Goal: Transaction & Acquisition: Download file/media

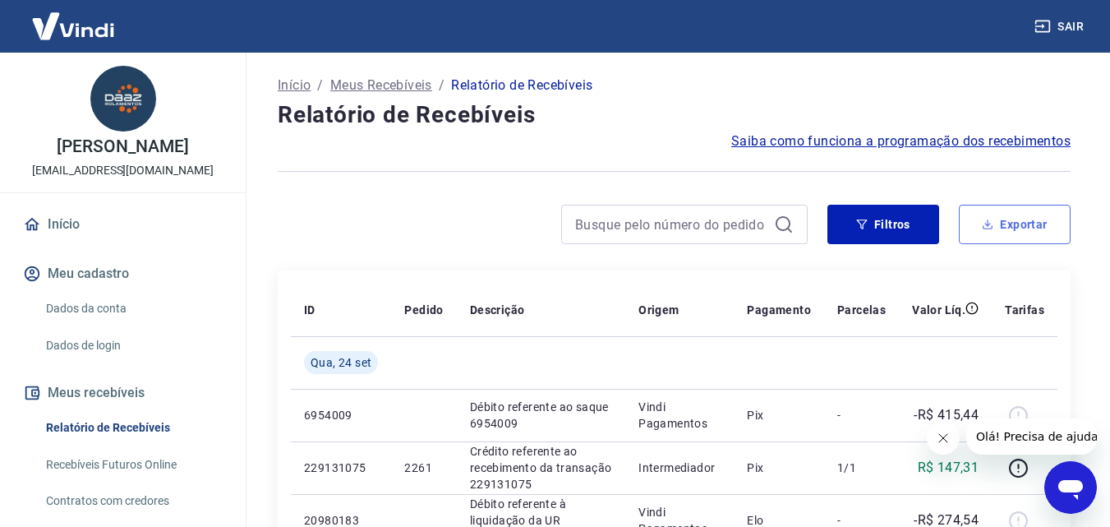
click at [1001, 229] on button "Exportar" at bounding box center [1015, 224] width 112 height 39
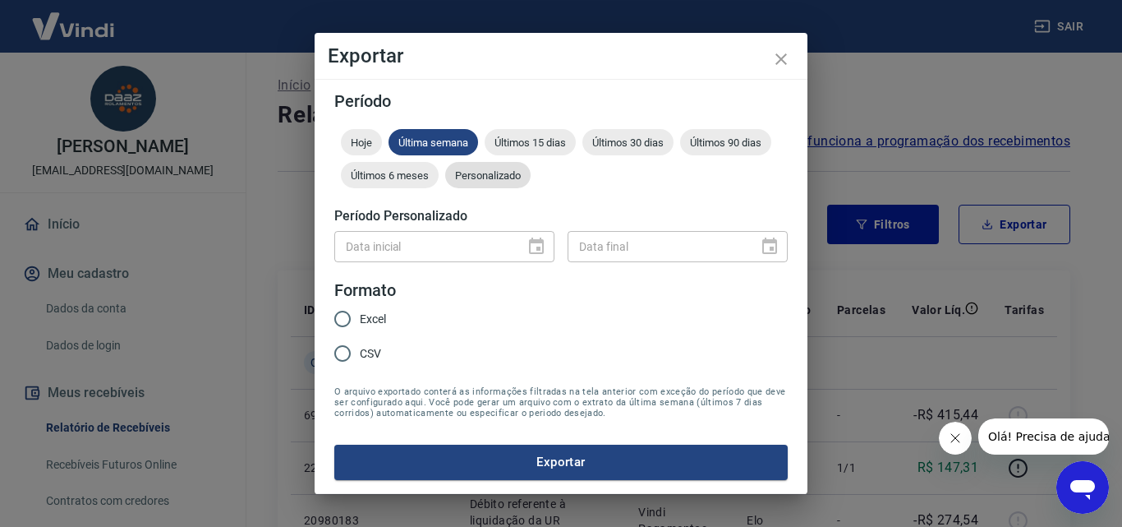
click at [470, 182] on div "Personalizado" at bounding box center [487, 175] width 85 height 26
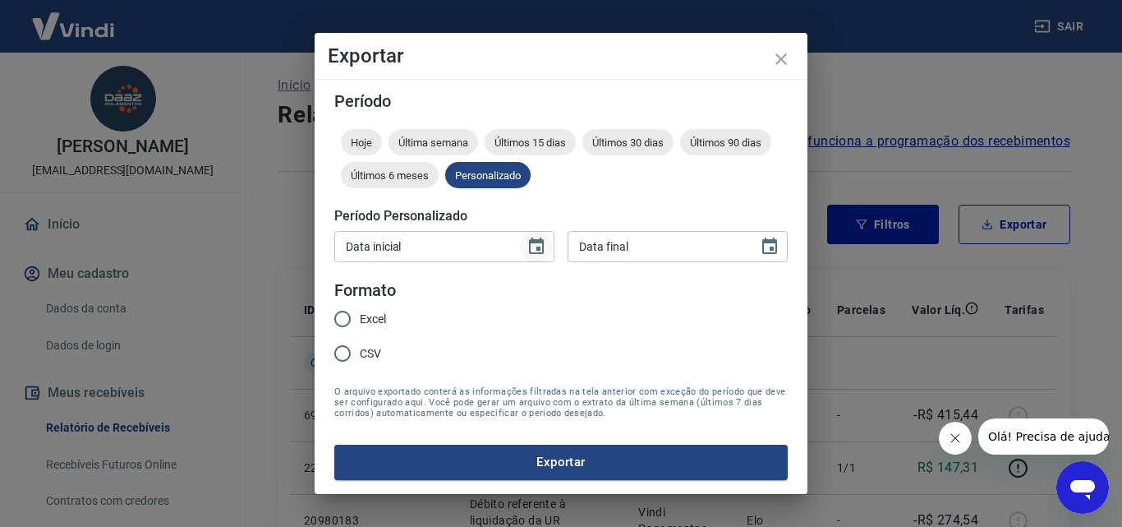
click at [536, 240] on icon "Choose date" at bounding box center [536, 245] width 15 height 16
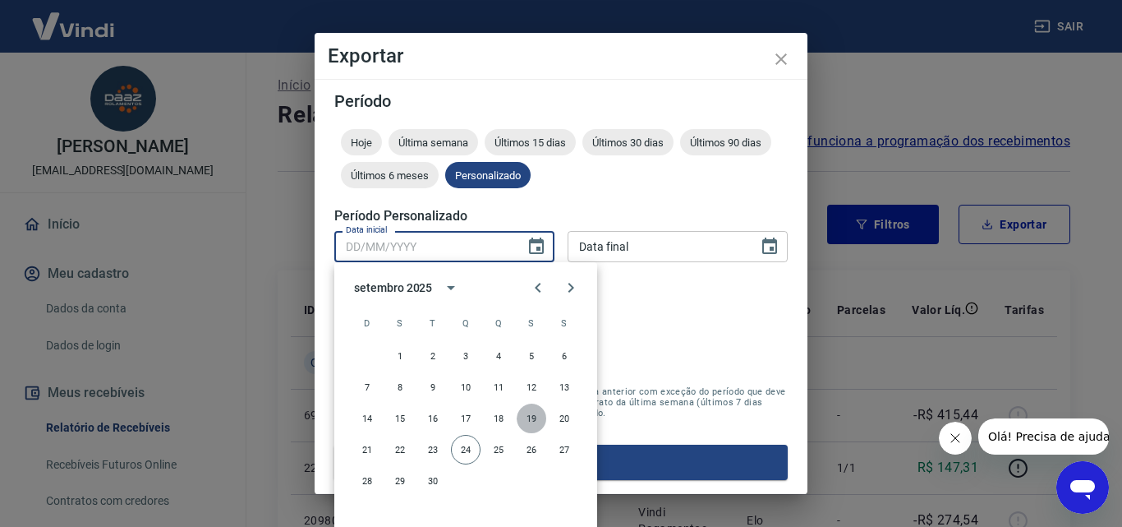
click at [536, 412] on button "19" at bounding box center [532, 418] width 30 height 30
type input "19/09/2025"
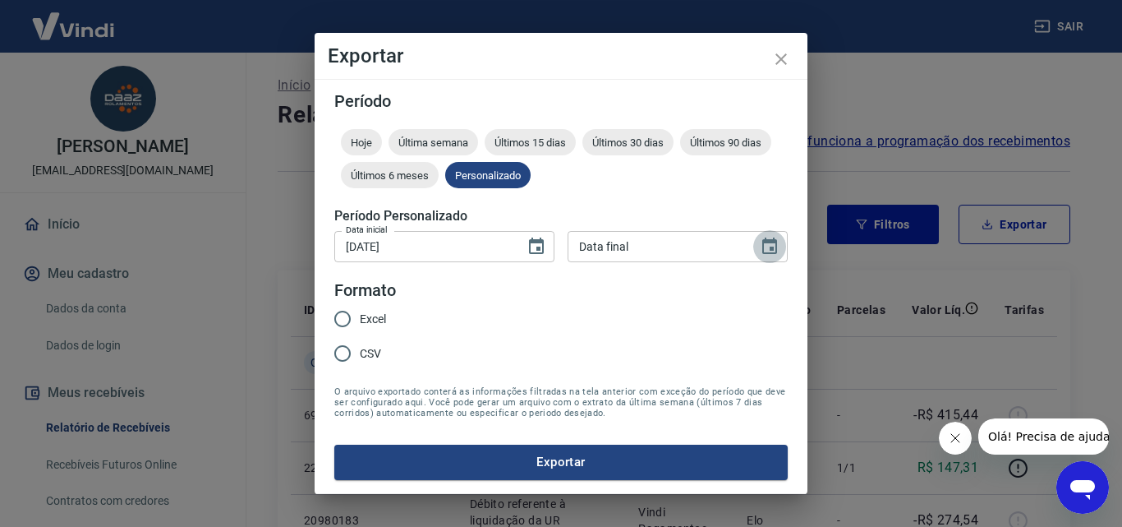
click at [774, 253] on icon "Choose date" at bounding box center [769, 245] width 15 height 16
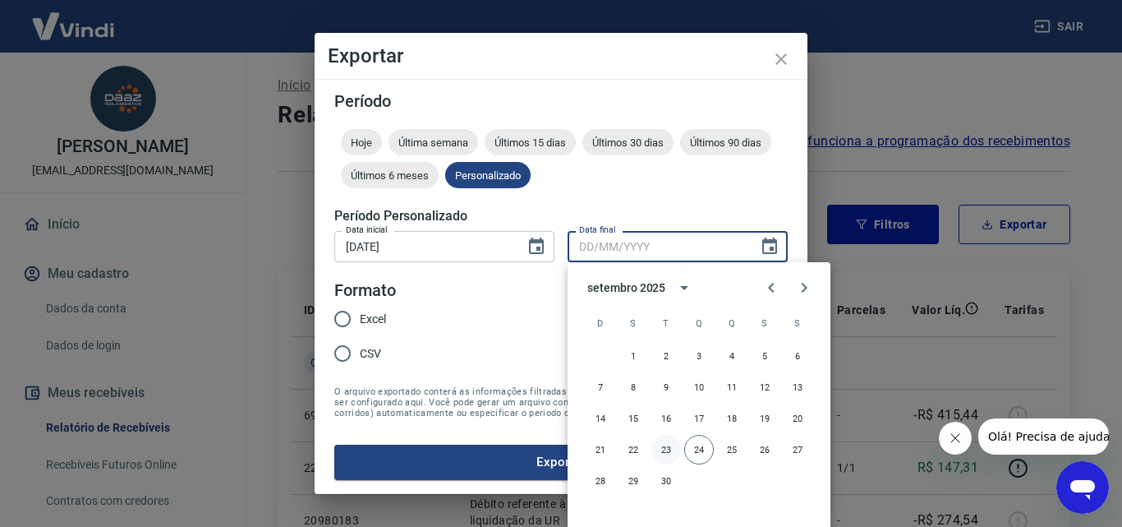
click at [658, 445] on button "23" at bounding box center [666, 450] width 30 height 30
type input "23/09/2025"
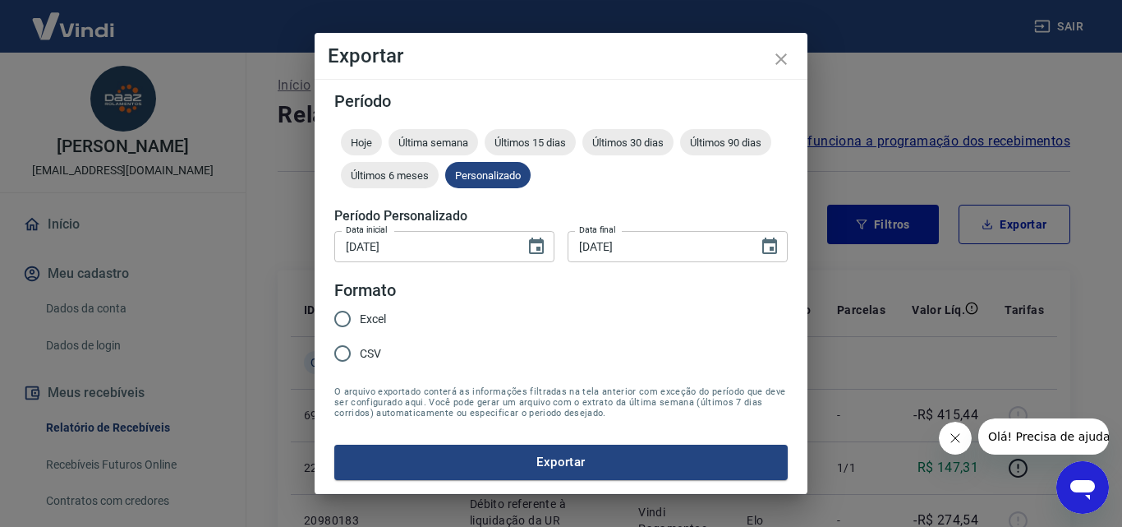
click at [353, 320] on input "Excel" at bounding box center [342, 318] width 35 height 35
radio input "true"
click at [564, 462] on button "Exportar" at bounding box center [560, 461] width 453 height 35
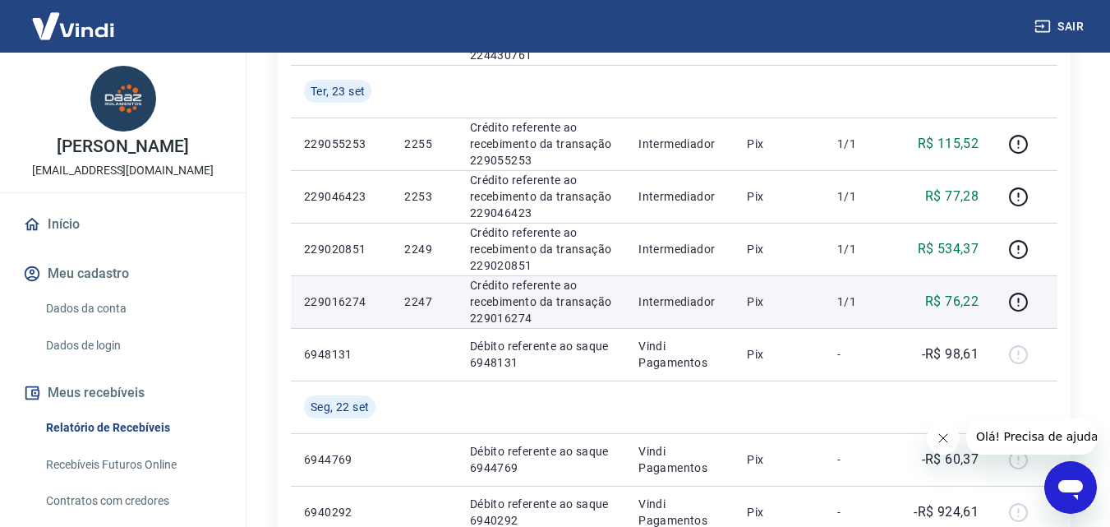
scroll to position [739, 0]
